Goal: Contribute content: Add original content to the website for others to see

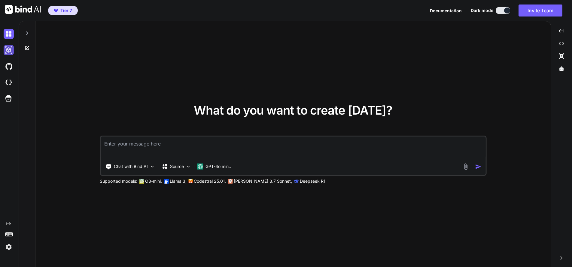
click at [10, 49] on img at bounding box center [9, 50] width 10 height 10
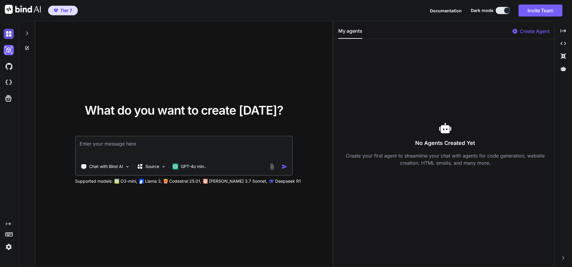
click at [8, 33] on img at bounding box center [9, 34] width 10 height 10
click at [11, 82] on img at bounding box center [9, 82] width 10 height 10
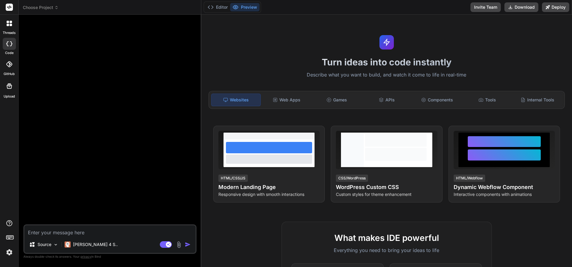
click at [51, 8] on span "Choose Project" at bounding box center [41, 8] width 36 height 6
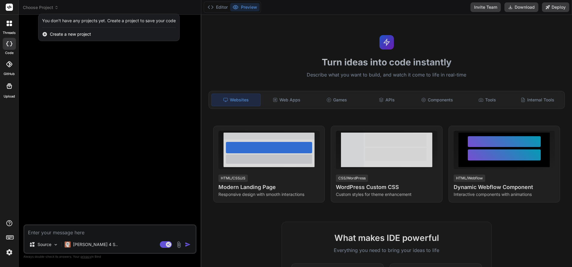
click at [8, 25] on icon at bounding box center [8, 25] width 2 height 2
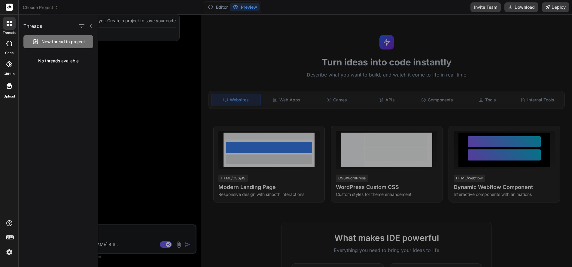
click at [8, 9] on rect at bounding box center [9, 7] width 7 height 7
click at [9, 7] on rect at bounding box center [9, 7] width 7 height 7
click at [11, 7] on rect at bounding box center [9, 7] width 7 height 7
click at [11, 7] on icon at bounding box center [9, 7] width 5 height 4
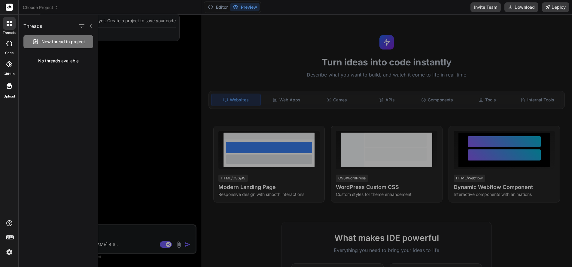
scroll to position [0, 0]
click at [9, 25] on icon at bounding box center [8, 25] width 2 height 2
click at [8, 41] on icon at bounding box center [7, 43] width 2 height 5
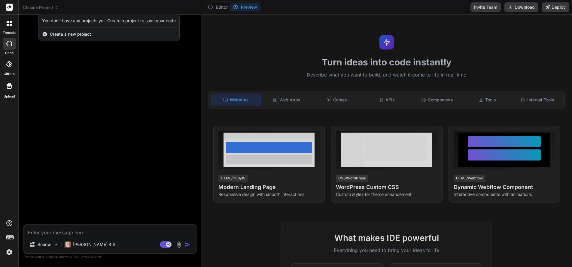
click at [9, 20] on div at bounding box center [9, 23] width 13 height 13
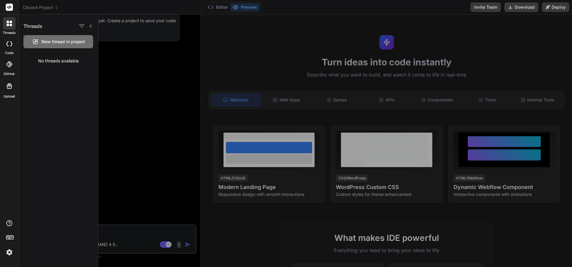
click at [9, 20] on div at bounding box center [9, 23] width 13 height 13
click at [10, 5] on rect at bounding box center [9, 7] width 7 height 7
drag, startPoint x: 9, startPoint y: 5, endPoint x: 23, endPoint y: 6, distance: 14.1
click at [13, 5] on div at bounding box center [9, 7] width 18 height 15
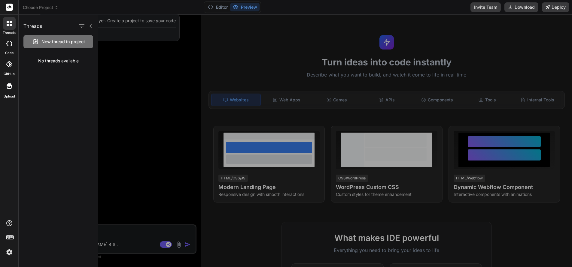
click at [26, 6] on div at bounding box center [286, 133] width 572 height 267
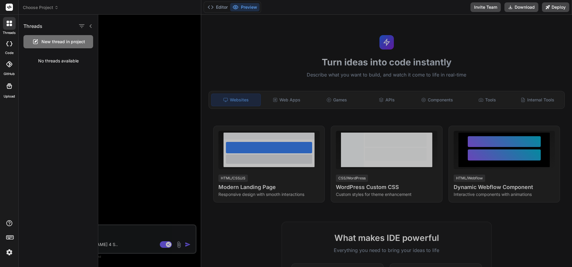
click at [8, 6] on rect at bounding box center [9, 7] width 7 height 7
click at [10, 85] on icon at bounding box center [9, 85] width 5 height 5
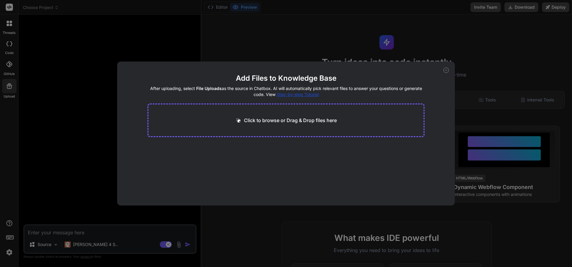
scroll to position [0, 0]
click at [105, 53] on div "Add Files to Knowledge Base After uploading, select File Uploads as the source …" at bounding box center [286, 133] width 572 height 267
type textarea "x"
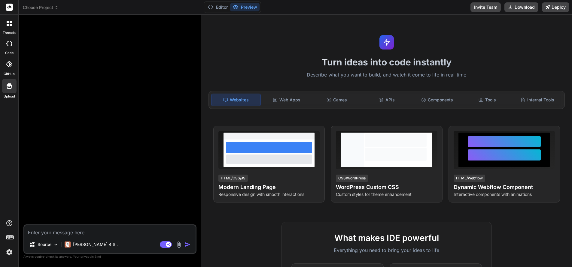
click at [74, 102] on div at bounding box center [111, 122] width 172 height 205
click at [11, 7] on icon at bounding box center [9, 7] width 5 height 4
click at [280, 101] on div "Web Apps" at bounding box center [286, 100] width 49 height 13
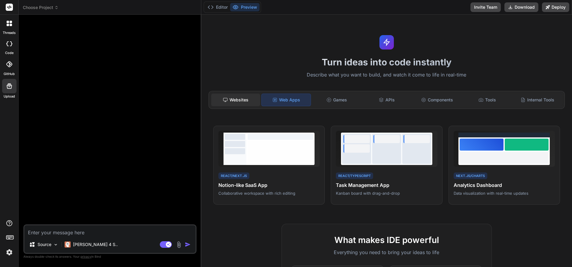
click at [245, 99] on div "Websites" at bounding box center [235, 100] width 49 height 13
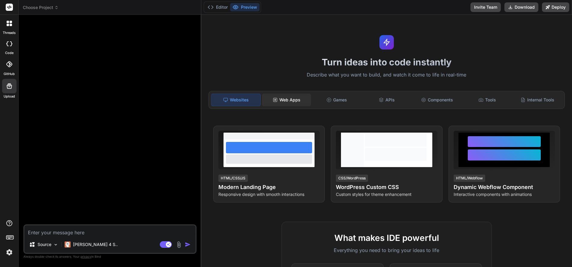
click at [287, 101] on div "Web Apps" at bounding box center [286, 100] width 49 height 13
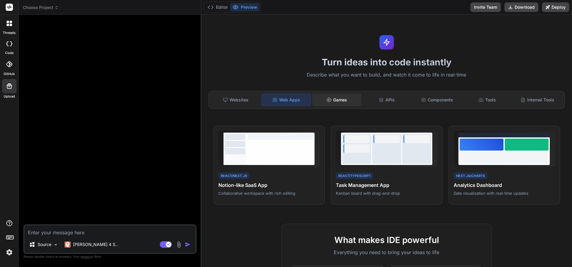
click at [339, 101] on div "Games" at bounding box center [336, 100] width 49 height 13
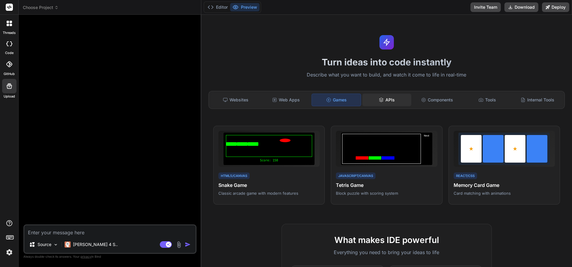
click at [384, 102] on div "APIs" at bounding box center [386, 100] width 49 height 13
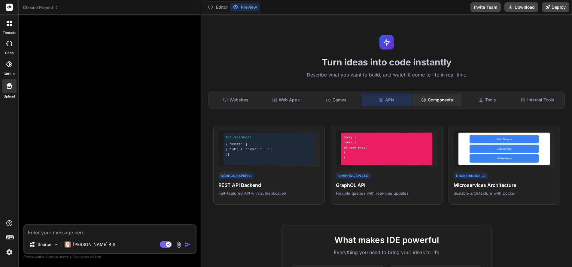
click at [427, 100] on div "Components" at bounding box center [436, 100] width 49 height 13
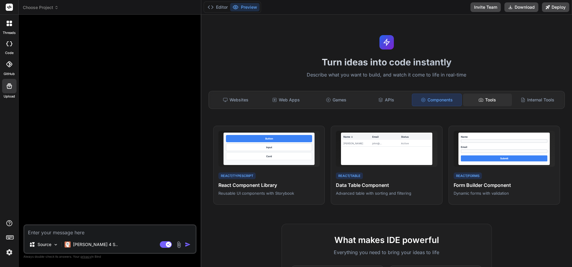
click at [478, 99] on div "Tools" at bounding box center [487, 100] width 49 height 13
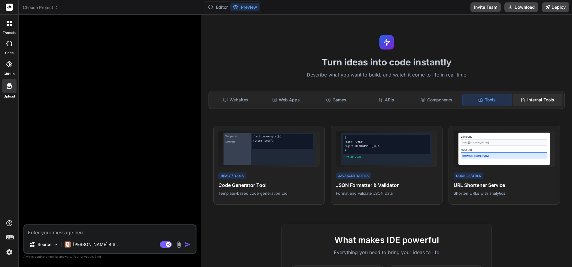
click at [526, 100] on div "Internal Tools" at bounding box center [537, 100] width 49 height 13
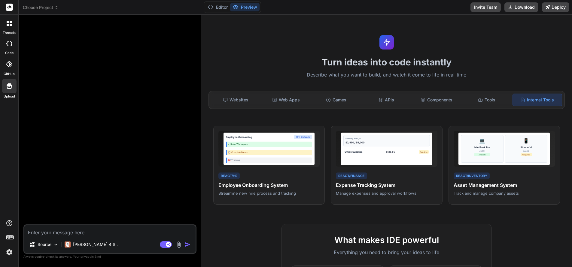
scroll to position [0, 0]
click at [9, 253] on img at bounding box center [9, 252] width 10 height 10
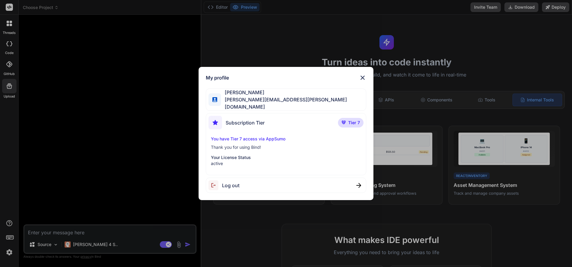
scroll to position [0, 0]
click at [363, 77] on img at bounding box center [362, 77] width 7 height 7
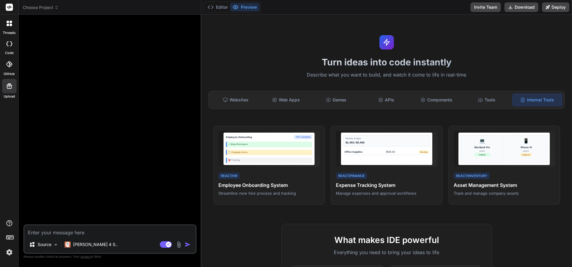
click at [8, 237] on rect at bounding box center [8, 237] width 1 height 1
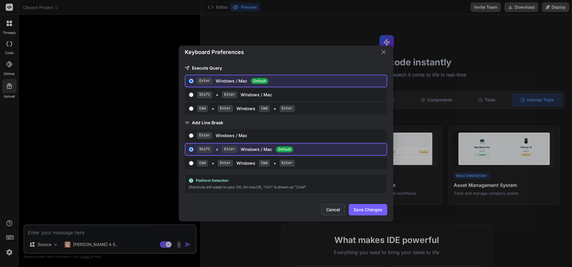
click at [334, 210] on button "Cancel" at bounding box center [333, 209] width 24 height 11
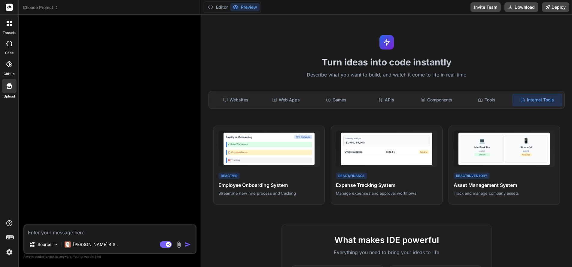
click at [9, 253] on img at bounding box center [9, 252] width 10 height 10
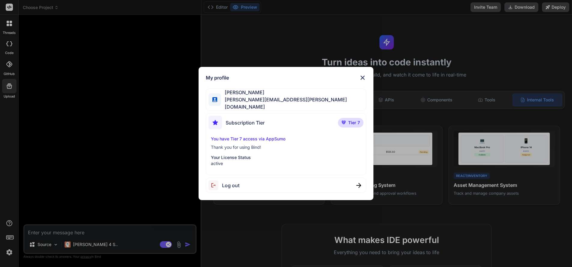
click at [361, 79] on img at bounding box center [362, 77] width 7 height 7
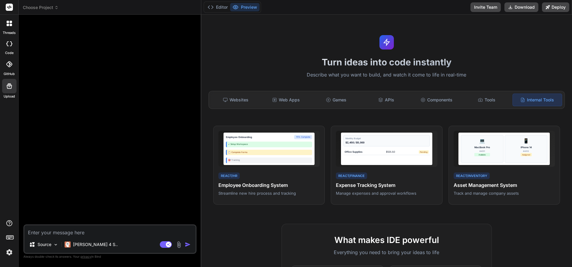
scroll to position [1, 0]
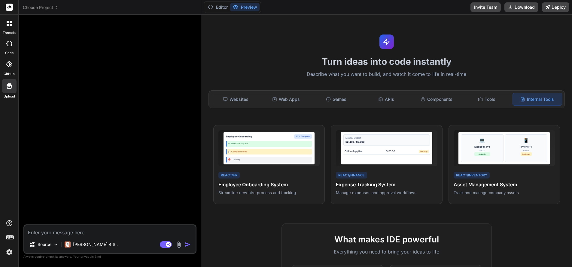
click at [8, 64] on icon at bounding box center [9, 64] width 6 height 6
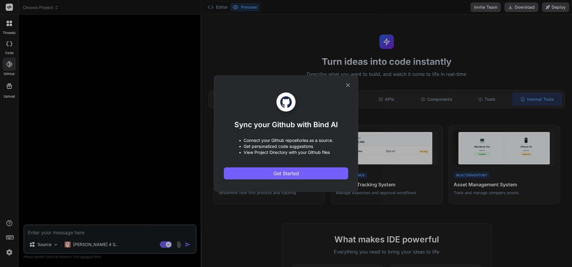
click at [347, 85] on icon at bounding box center [348, 85] width 4 height 4
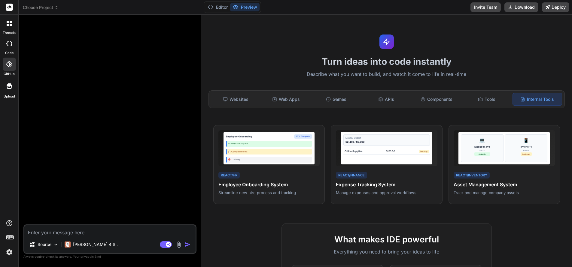
scroll to position [0, 0]
